Goal: Task Accomplishment & Management: Manage account settings

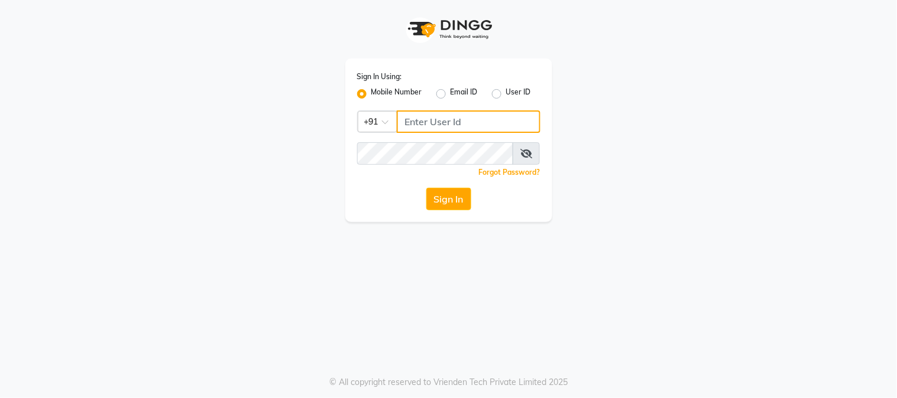
click at [465, 128] on input "Username" at bounding box center [469, 122] width 144 height 22
type input "9513435435"
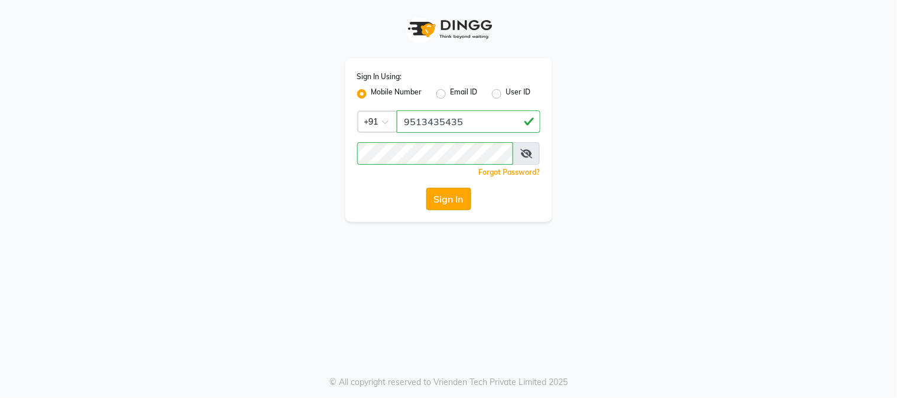
click at [450, 198] on button "Sign In" at bounding box center [448, 199] width 45 height 22
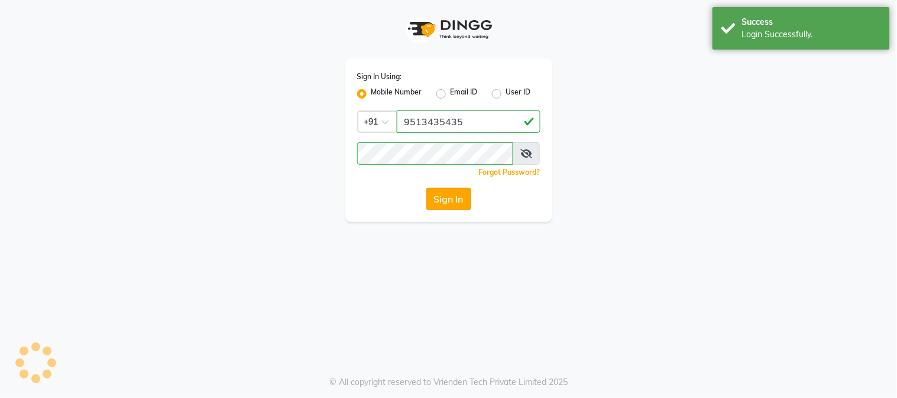
select select "5019"
select select "service"
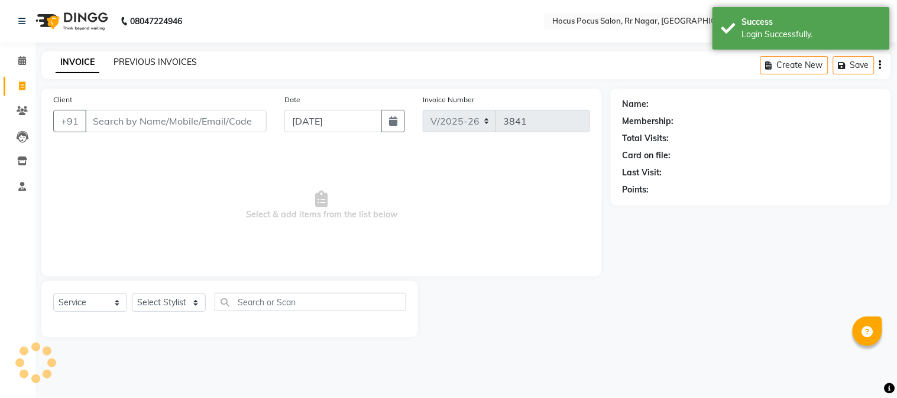
click at [163, 64] on link "PREVIOUS INVOICES" at bounding box center [154, 62] width 83 height 11
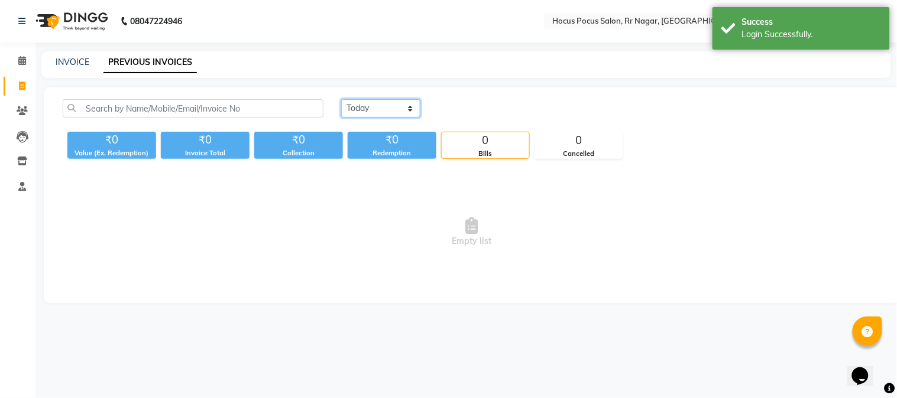
click at [356, 111] on select "Today Yesterday Custom Range" at bounding box center [380, 108] width 79 height 18
select select "yesterday"
click at [341, 99] on select "Today Yesterday Custom Range" at bounding box center [380, 108] width 79 height 18
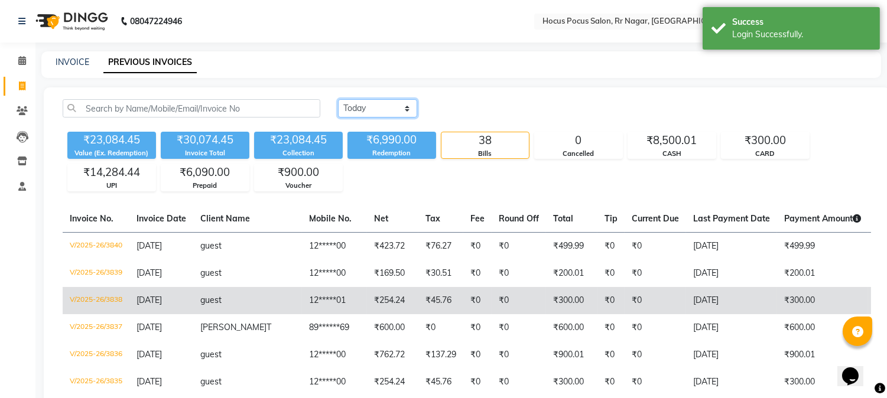
scroll to position [66, 0]
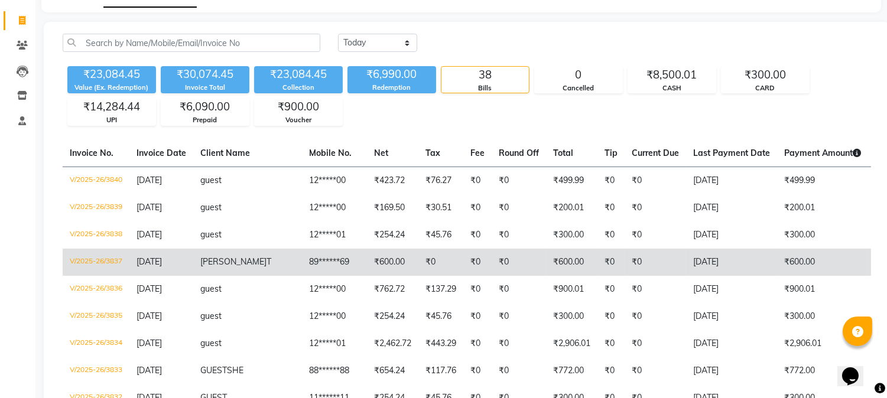
click at [503, 261] on td "₹0" at bounding box center [519, 262] width 54 height 27
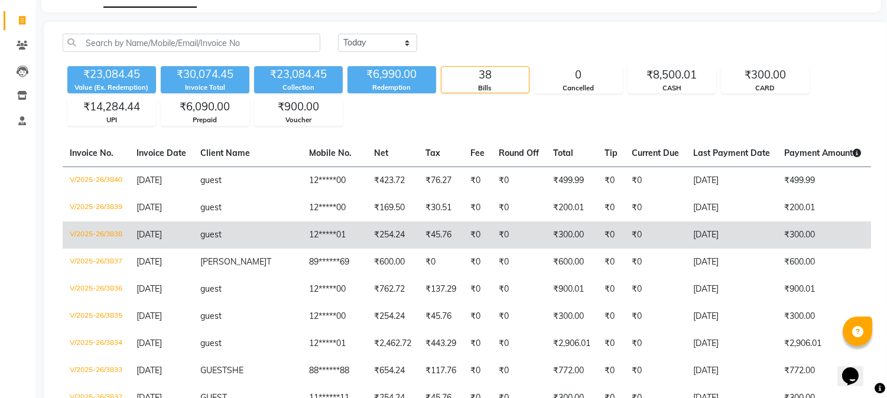
click at [546, 237] on td "₹300.00" at bounding box center [571, 235] width 51 height 27
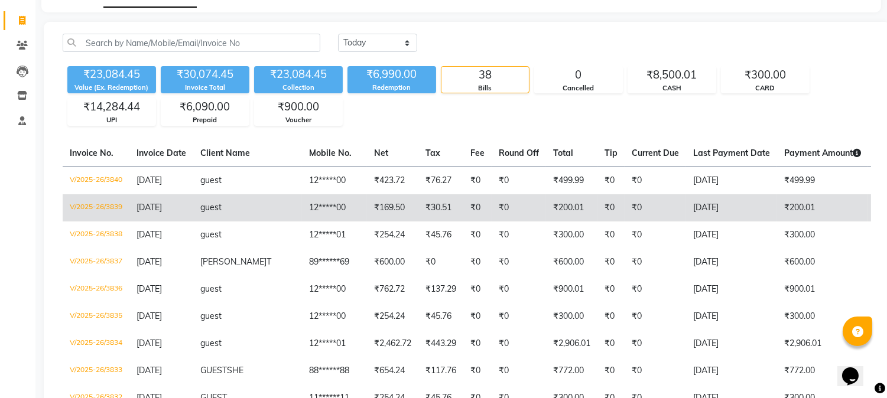
click at [546, 213] on td "₹200.01" at bounding box center [571, 207] width 51 height 27
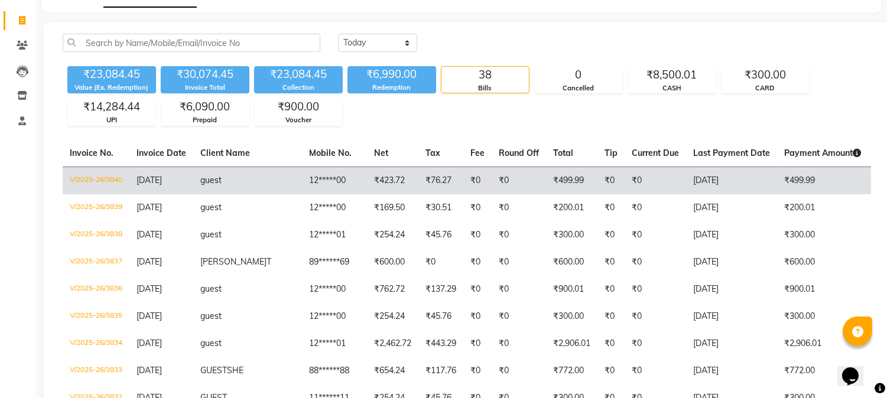
click at [492, 181] on td "₹0" at bounding box center [519, 181] width 54 height 28
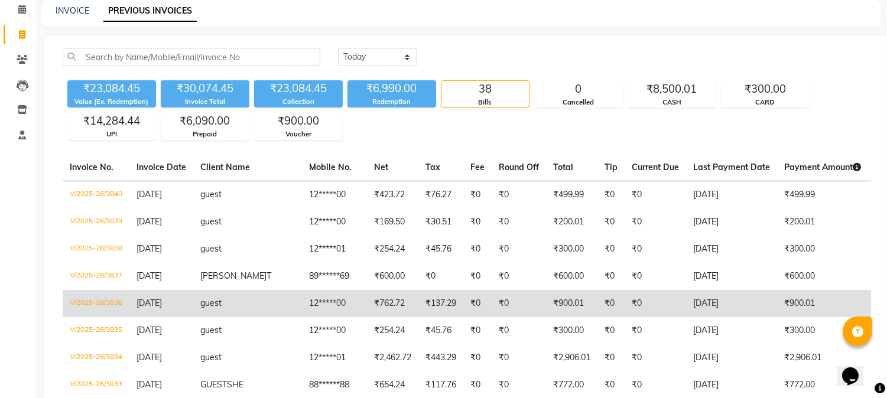
scroll to position [0, 0]
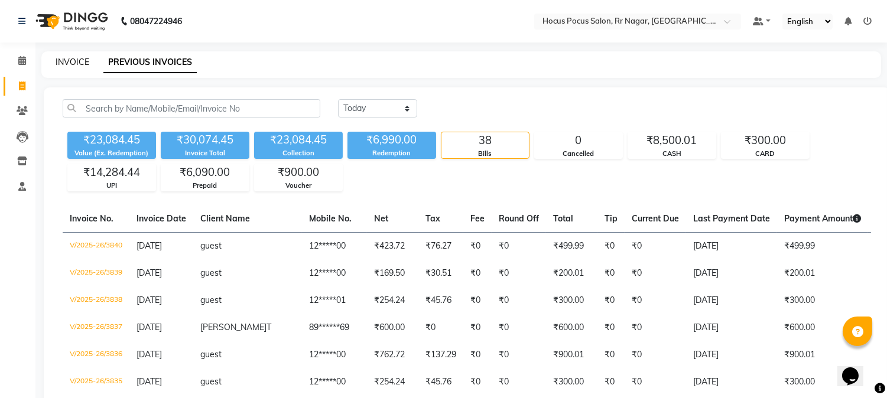
click at [67, 65] on link "INVOICE" at bounding box center [73, 62] width 34 height 11
select select "5019"
select select "service"
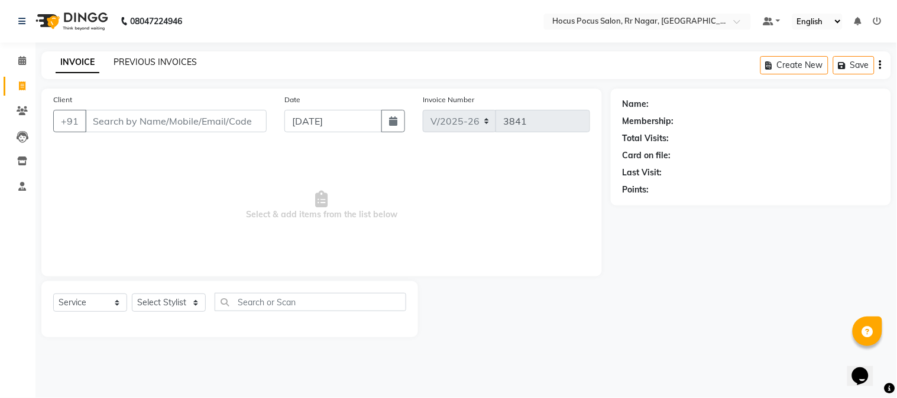
click at [140, 64] on link "PREVIOUS INVOICES" at bounding box center [154, 62] width 83 height 11
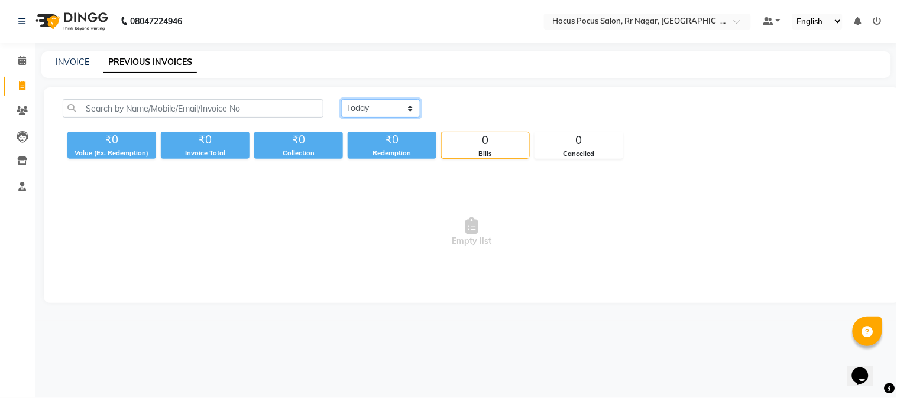
click at [353, 109] on select "Today Yesterday Custom Range" at bounding box center [380, 108] width 79 height 18
select select "yesterday"
click at [341, 99] on select "Today Yesterday Custom Range" at bounding box center [380, 108] width 79 height 18
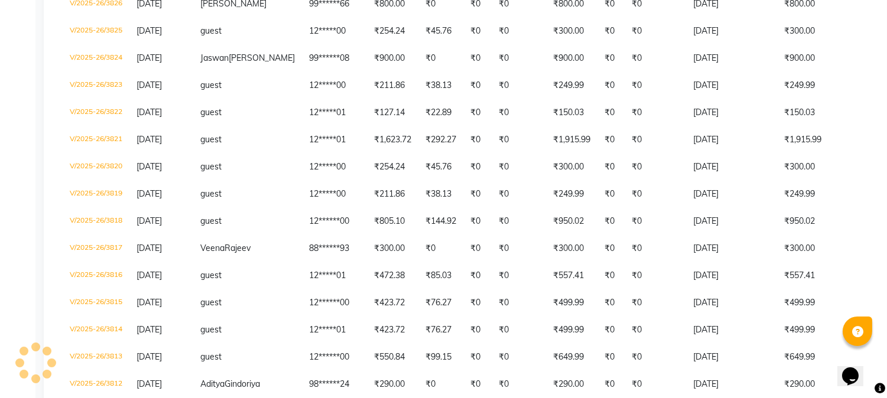
scroll to position [632, 0]
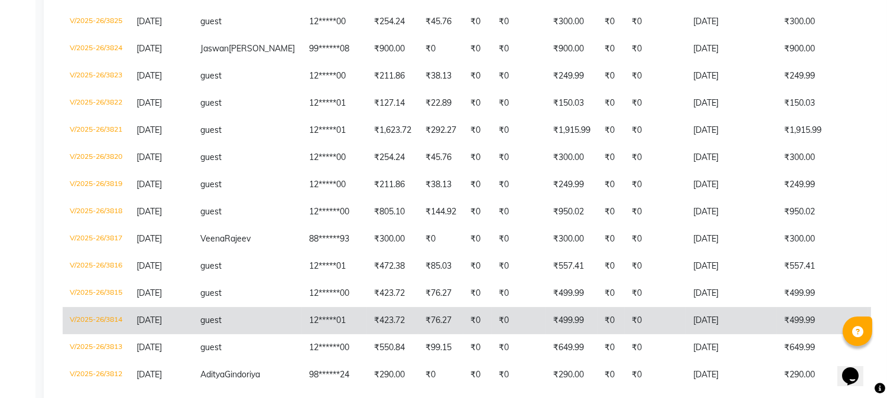
click at [418, 326] on td "₹76.27" at bounding box center [440, 320] width 45 height 27
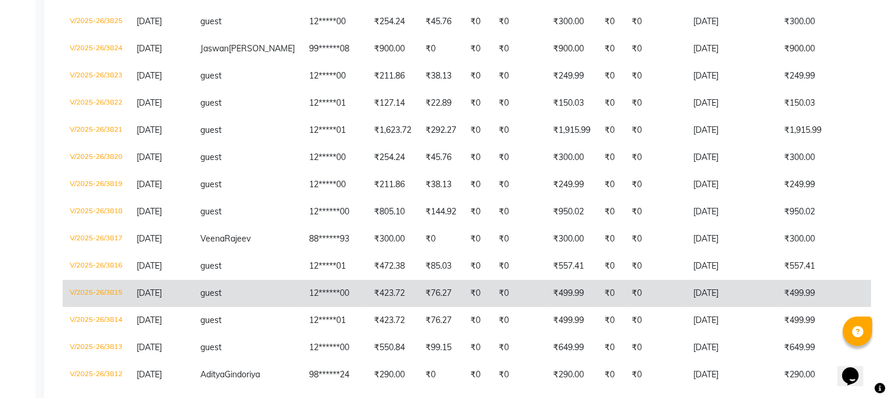
click at [463, 307] on td "₹0" at bounding box center [477, 293] width 28 height 27
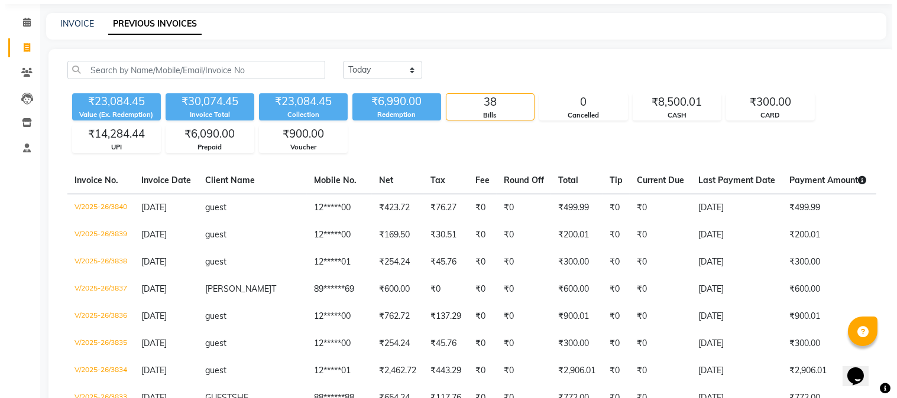
scroll to position [0, 0]
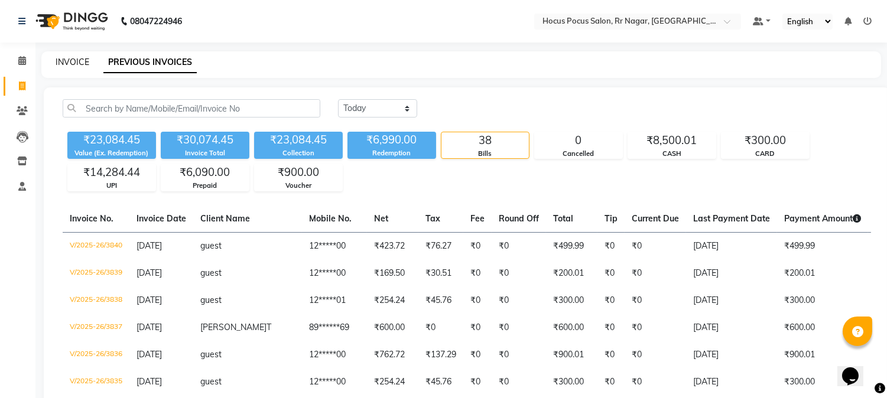
click at [80, 57] on link "INVOICE" at bounding box center [73, 62] width 34 height 11
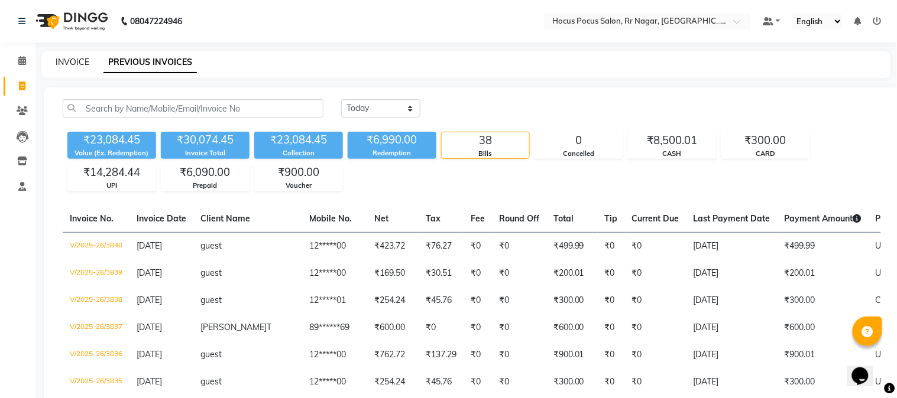
select select "5019"
select select "service"
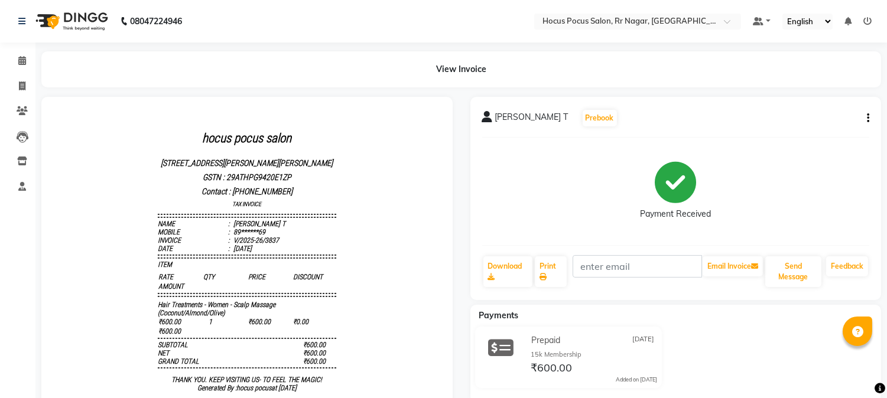
click at [869, 118] on icon "button" at bounding box center [868, 118] width 2 height 1
click at [826, 110] on div "Edit Invoice" at bounding box center [823, 110] width 54 height 15
select select "service"
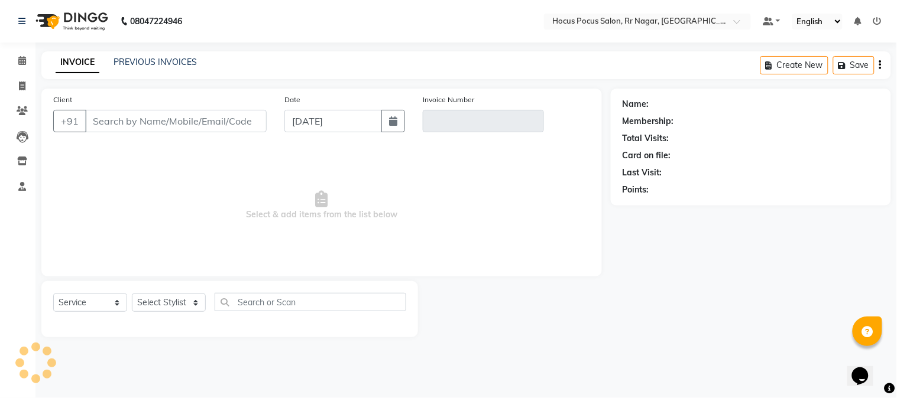
type input "89******69"
type input "V/2025-26/3837"
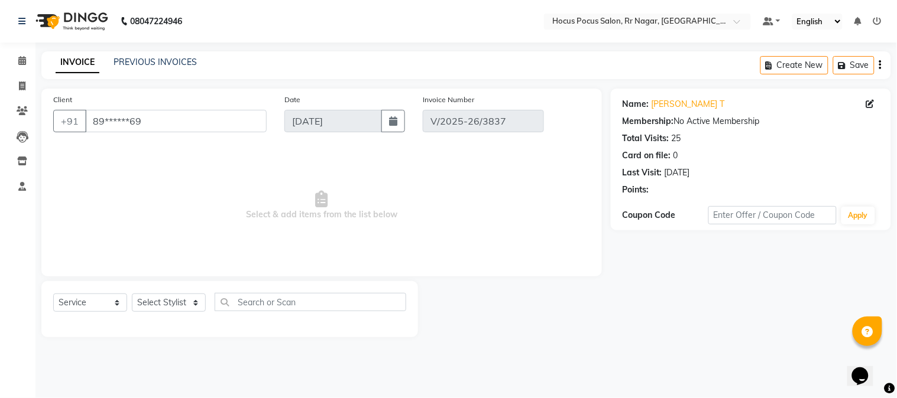
type input "[DATE]"
select select "select"
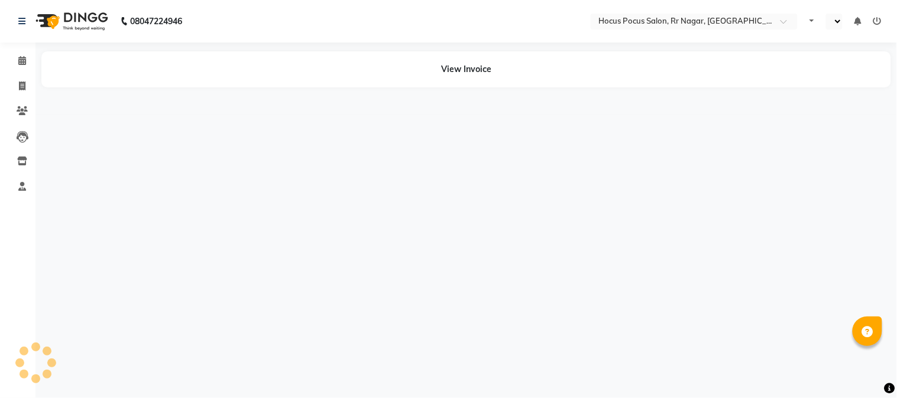
select select "en"
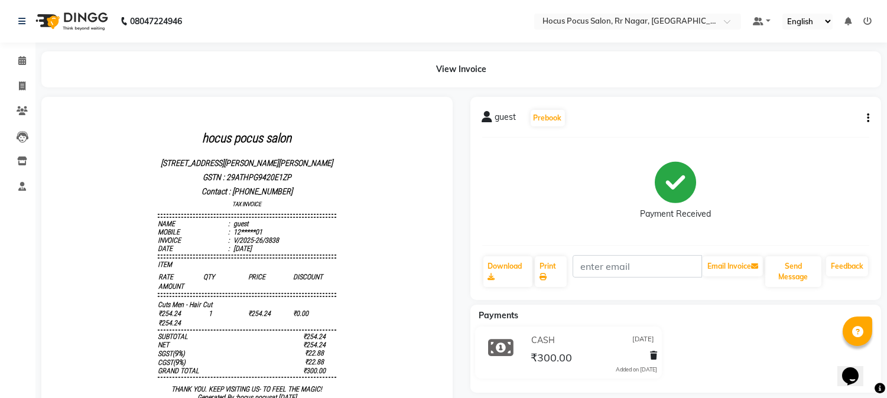
click at [865, 116] on button "button" at bounding box center [865, 118] width 7 height 12
click at [826, 111] on div "Edit Invoice" at bounding box center [823, 110] width 54 height 15
select select "service"
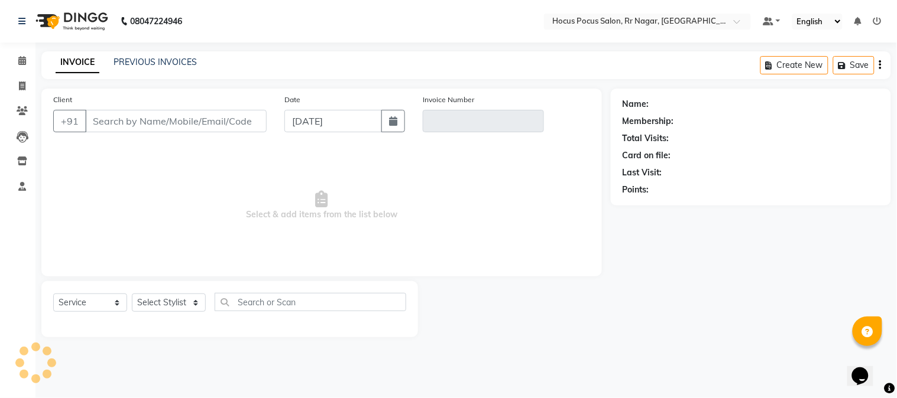
type input "12*****01"
type input "V/2025-26/3838"
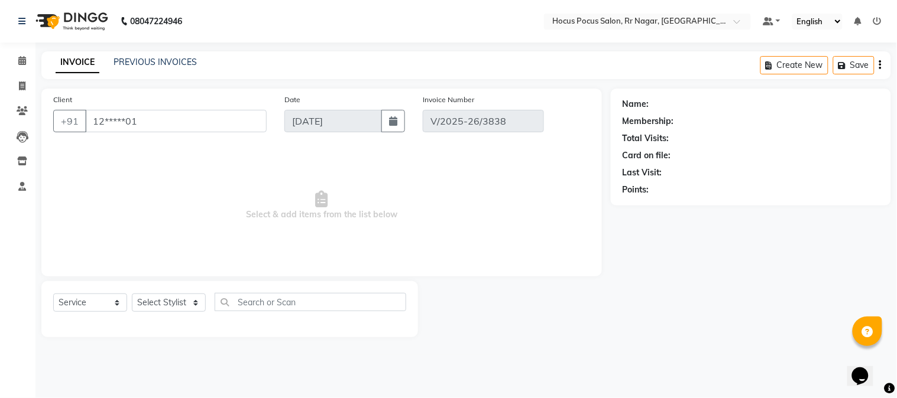
type input "[DATE]"
select select "select"
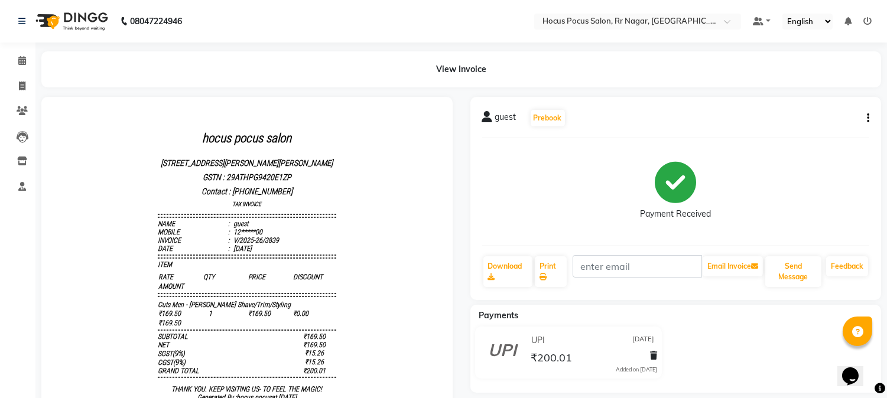
click at [866, 119] on button "button" at bounding box center [865, 118] width 7 height 12
click at [828, 111] on div "Edit Invoice" at bounding box center [823, 110] width 54 height 15
select select "service"
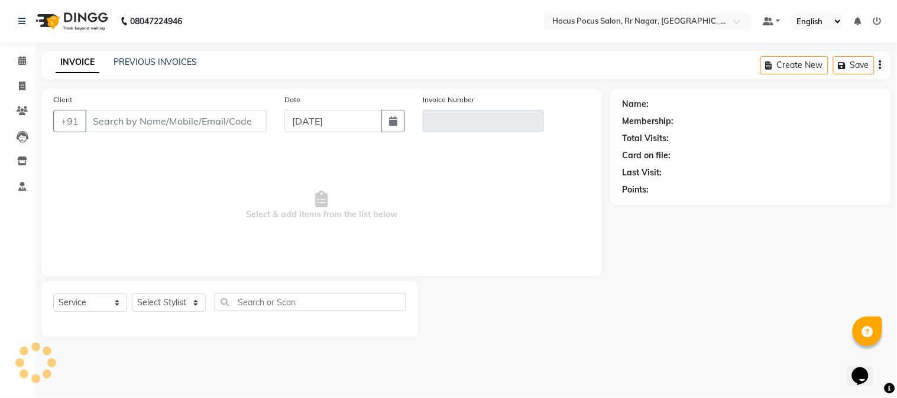
type input "12*****00"
type input "V/2025-26/3839"
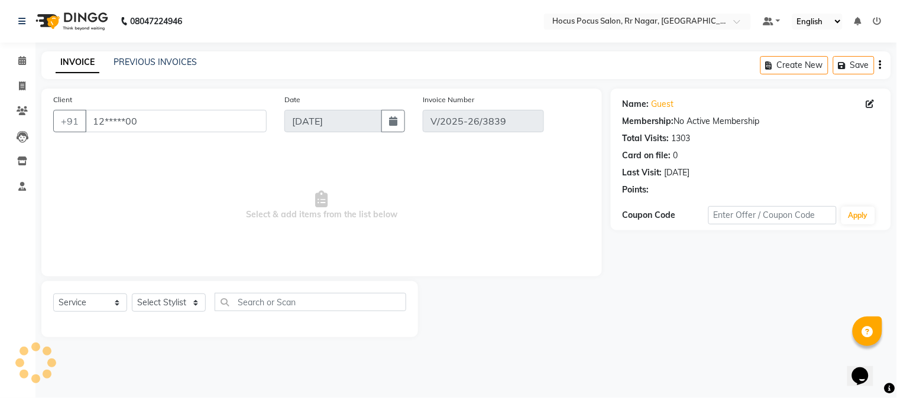
type input "[DATE]"
select select "select"
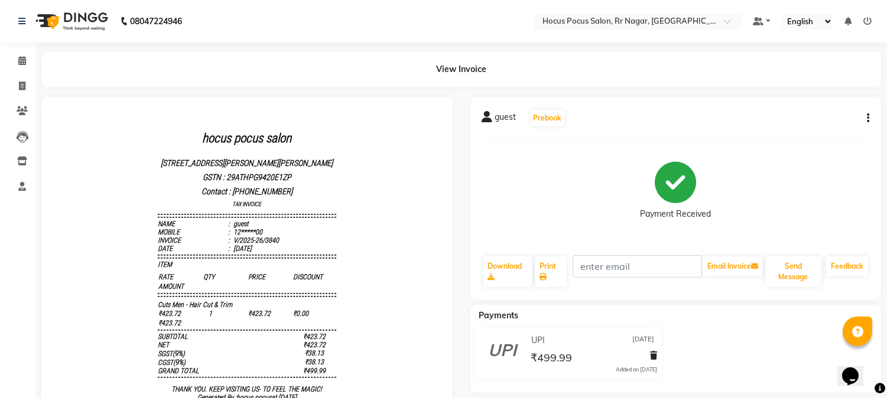
click at [863, 117] on button "button" at bounding box center [865, 118] width 7 height 12
click at [835, 111] on div "Edit Invoice" at bounding box center [823, 110] width 54 height 15
select select "service"
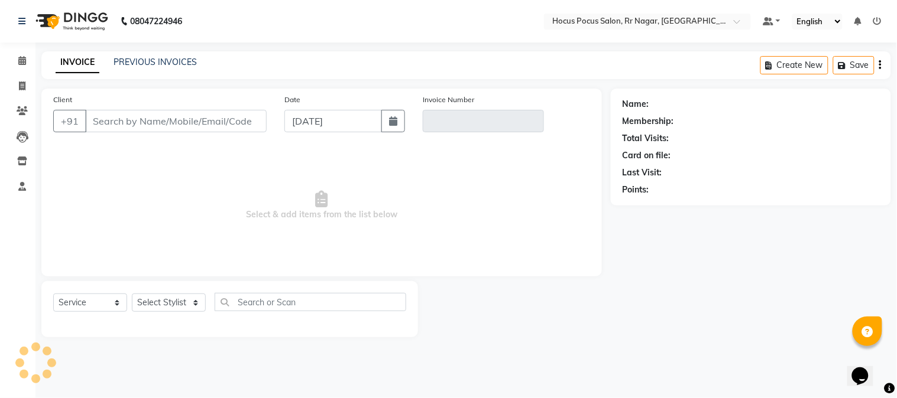
type input "12*****00"
type input "V/2025-26/3840"
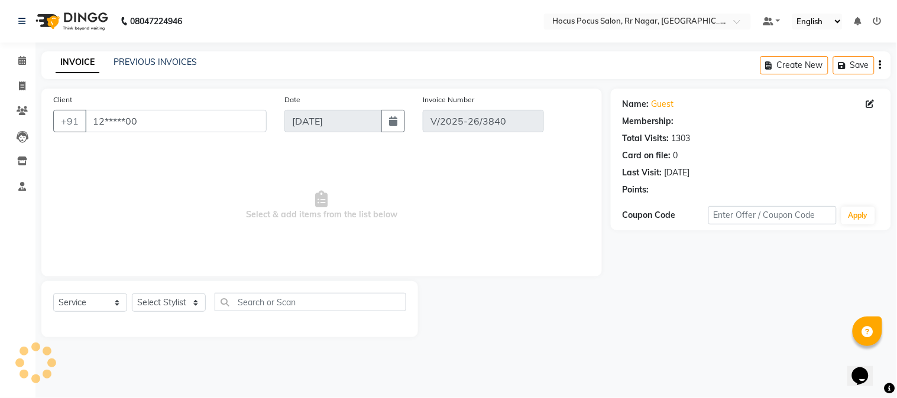
type input "[DATE]"
select select "select"
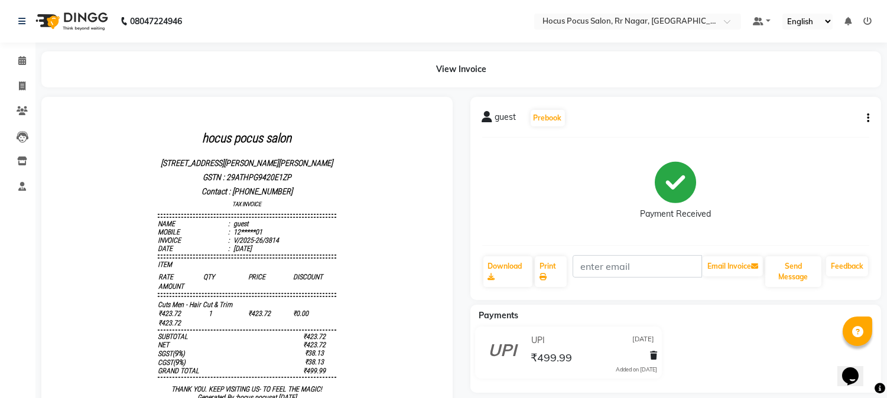
click at [866, 113] on button "button" at bounding box center [865, 118] width 7 height 12
click at [826, 111] on div "Edit Invoice" at bounding box center [823, 110] width 54 height 15
select select "service"
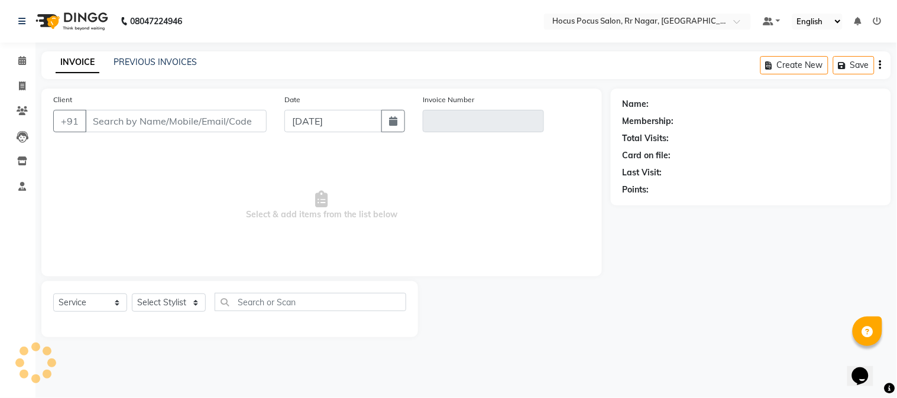
type input "12*****01"
type input "V/2025-26/3814"
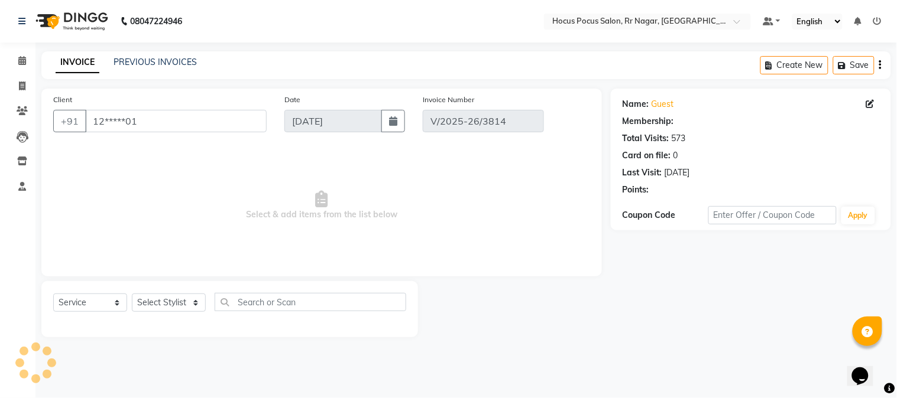
type input "[DATE]"
select select "select"
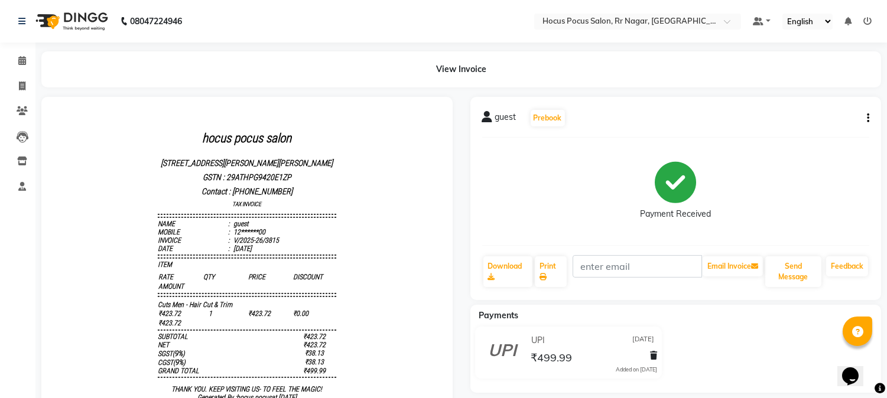
click at [862, 118] on button "button" at bounding box center [865, 118] width 7 height 12
click at [828, 110] on div "Edit Invoice" at bounding box center [823, 110] width 54 height 15
select select "service"
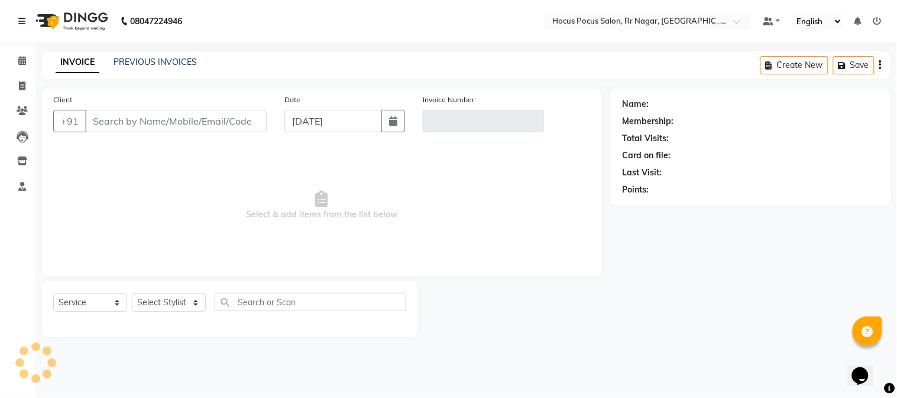
type input "12******00"
type input "V/2025-26/3815"
type input "[DATE]"
select select "select"
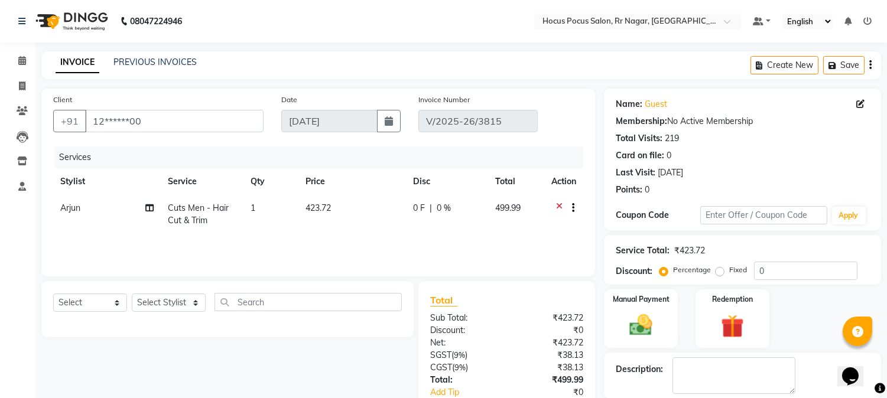
click at [57, 198] on td "Arjun" at bounding box center [107, 214] width 108 height 39
select select "85060"
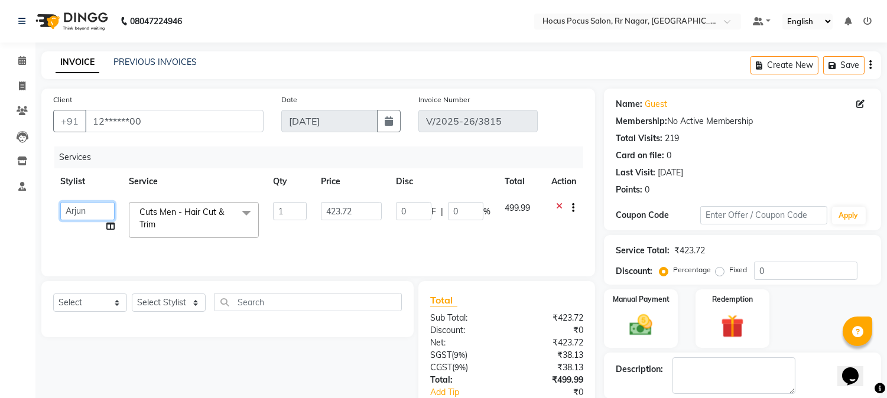
click at [63, 208] on select "[PERSON_NAME] hocus pocus Kushi Maya Neha [PERSON_NAME] [PERSON_NAME] [PERSON_N…" at bounding box center [87, 211] width 54 height 18
select select "32993"
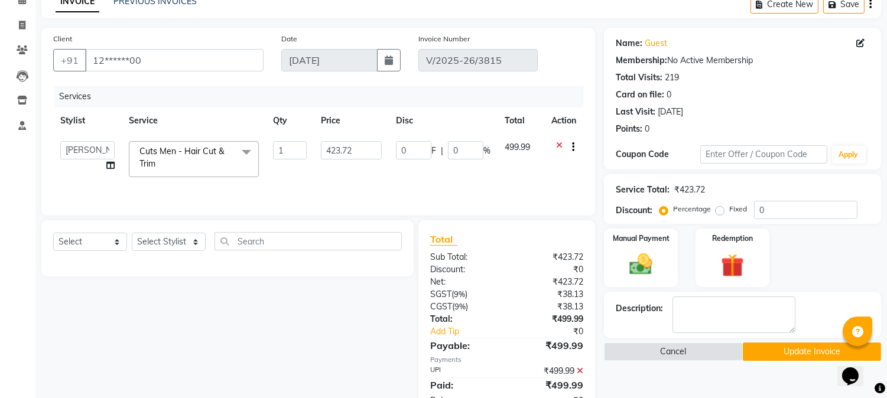
scroll to position [99, 0]
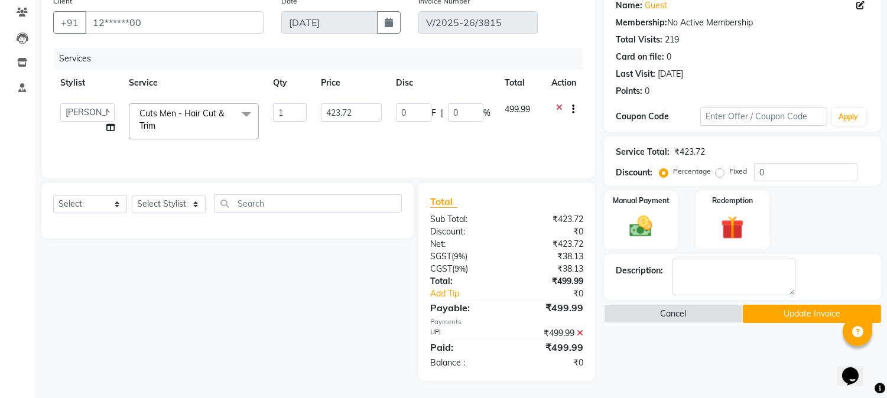
click at [783, 310] on button "Update Invoice" at bounding box center [812, 314] width 138 height 18
